Goal: Information Seeking & Learning: Learn about a topic

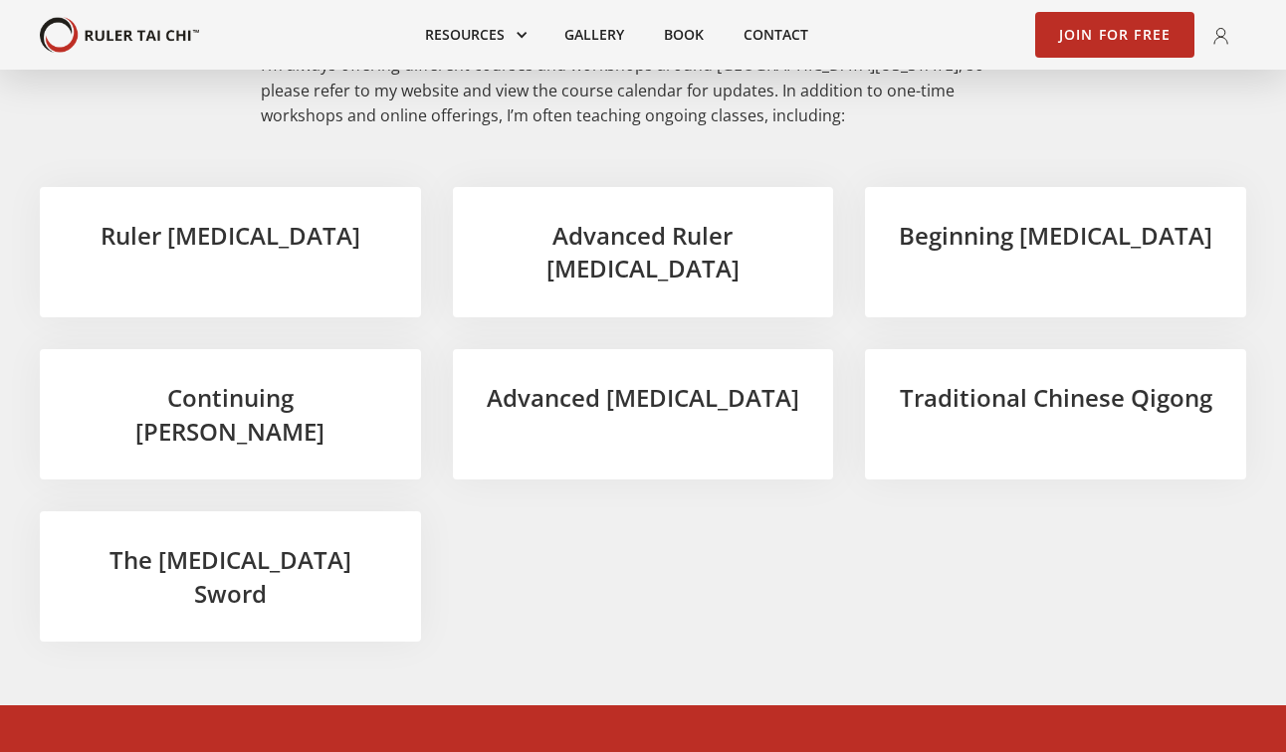
scroll to position [3069, 0]
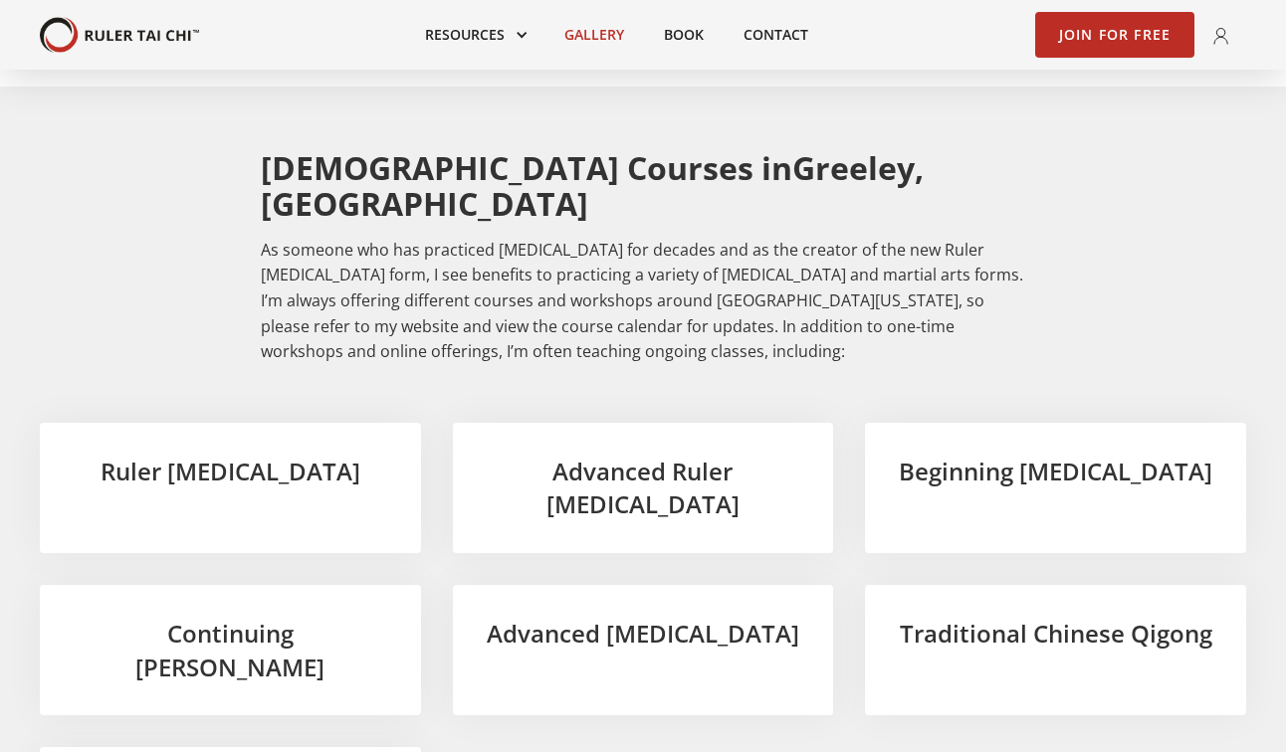
click at [586, 24] on link "Gallery" at bounding box center [594, 35] width 100 height 44
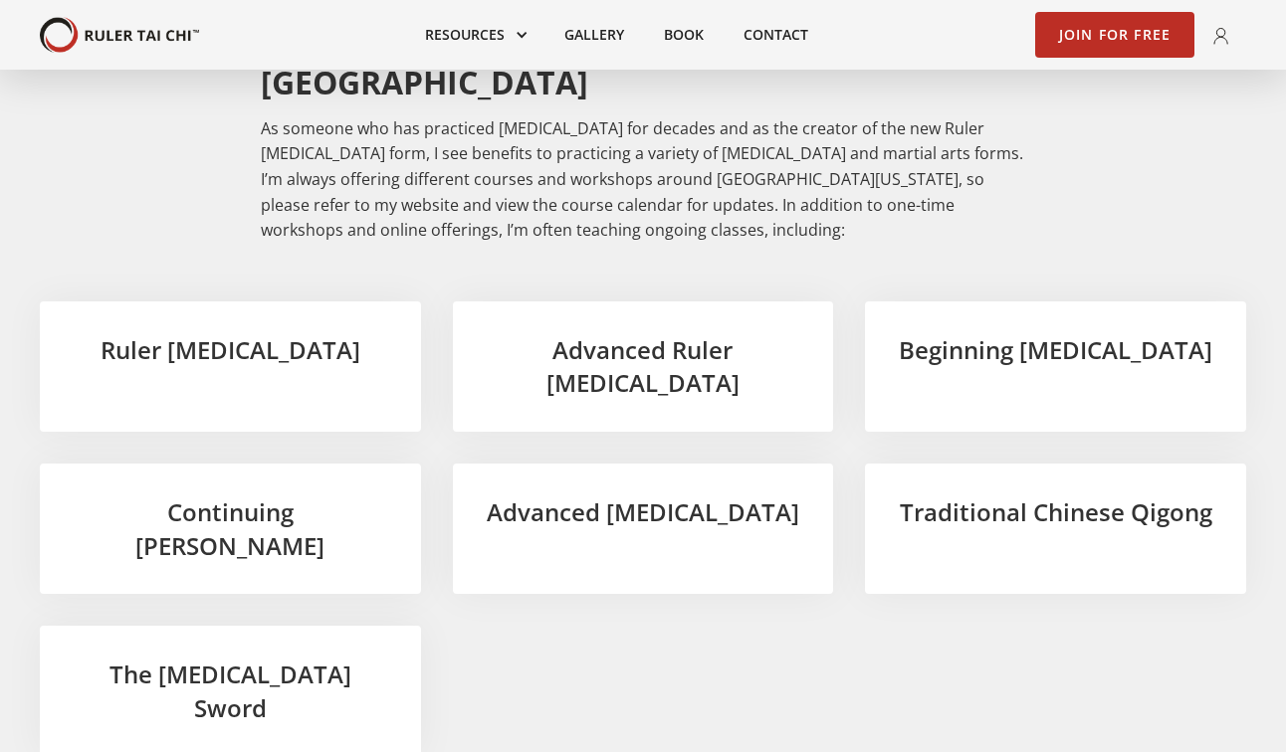
scroll to position [3069, 0]
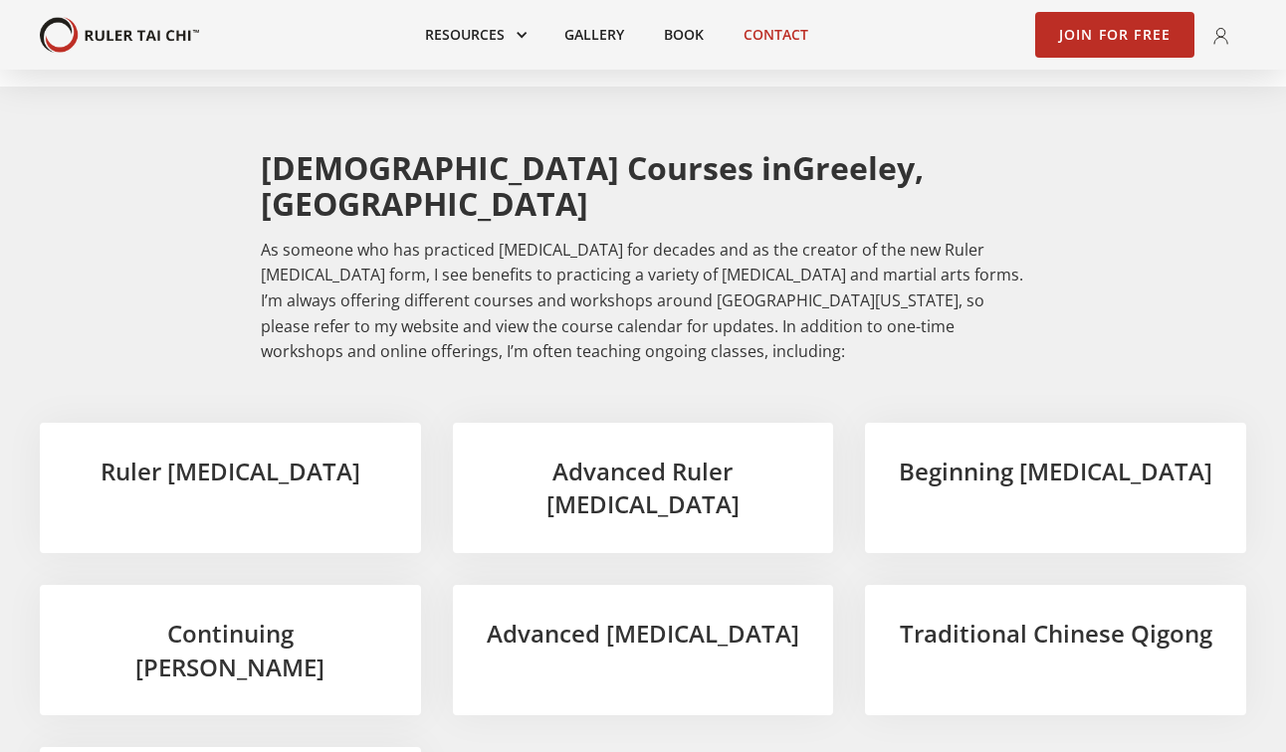
click at [792, 41] on link "Contact" at bounding box center [775, 35] width 104 height 44
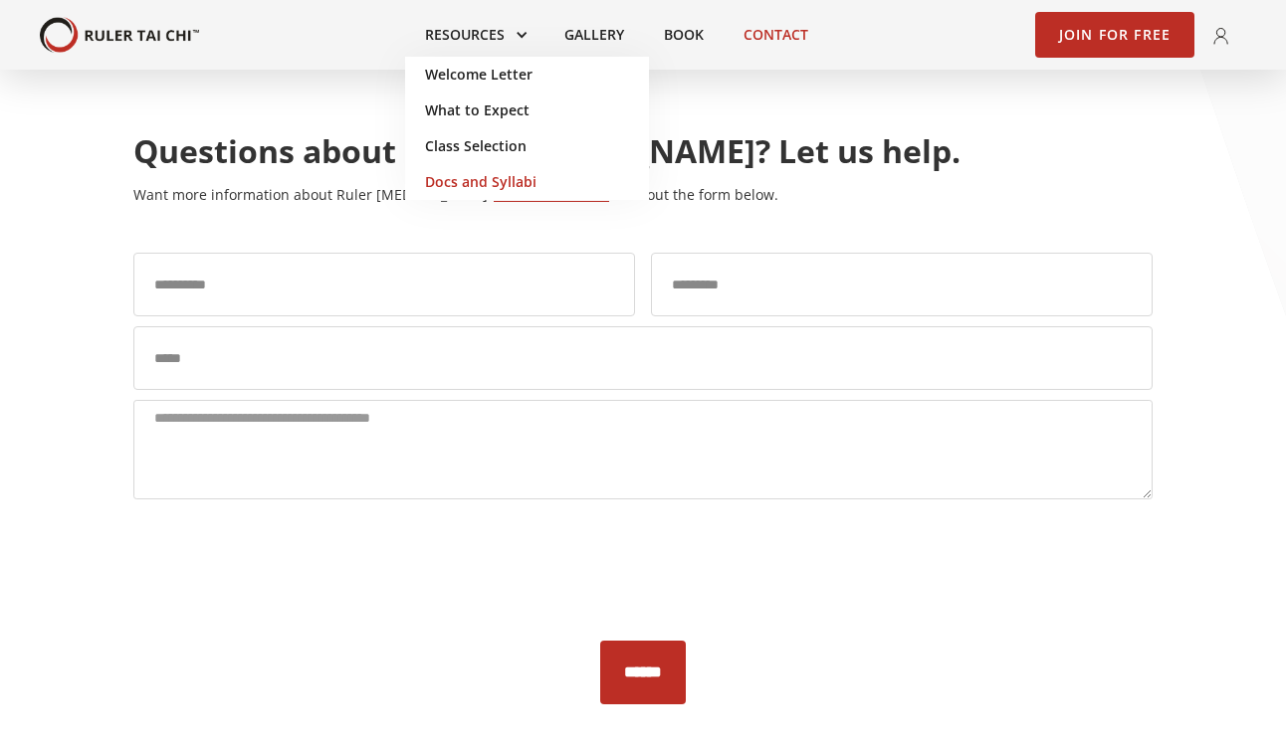
click at [410, 190] on link "Docs and Syllabi" at bounding box center [527, 182] width 244 height 36
